Goal: Check status: Check status

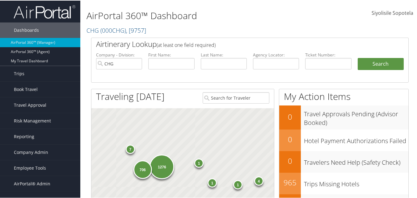
click at [137, 63] on input "CHG" at bounding box center [119, 62] width 46 height 11
click at [167, 62] on input "text" at bounding box center [171, 62] width 46 height 11
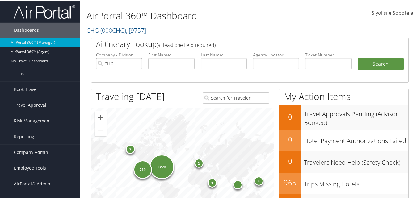
click at [136, 63] on input "CHG" at bounding box center [119, 62] width 46 height 11
click at [156, 64] on input "text" at bounding box center [171, 62] width 46 height 11
type input "kelvin"
type input "tian"
click at [358, 57] on button "Search" at bounding box center [381, 63] width 46 height 12
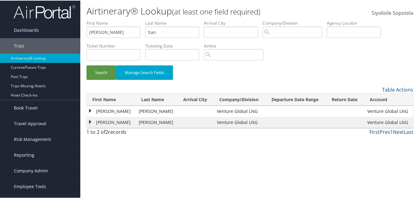
click at [93, 111] on td "Kelvin" at bounding box center [111, 110] width 49 height 11
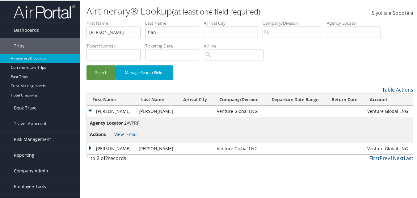
click at [91, 147] on td "Kelvin" at bounding box center [111, 148] width 49 height 11
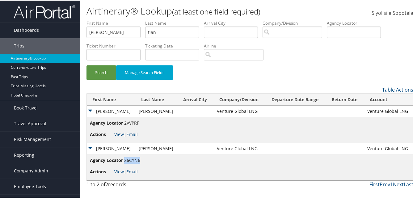
drag, startPoint x: 140, startPoint y: 159, endPoint x: 124, endPoint y: 162, distance: 16.0
click at [124, 162] on span "26CYN6" at bounding box center [132, 160] width 16 height 6
click at [118, 170] on link "View" at bounding box center [119, 171] width 10 height 6
click at [119, 134] on link "View" at bounding box center [119, 134] width 10 height 6
